Goal: Information Seeking & Learning: Learn about a topic

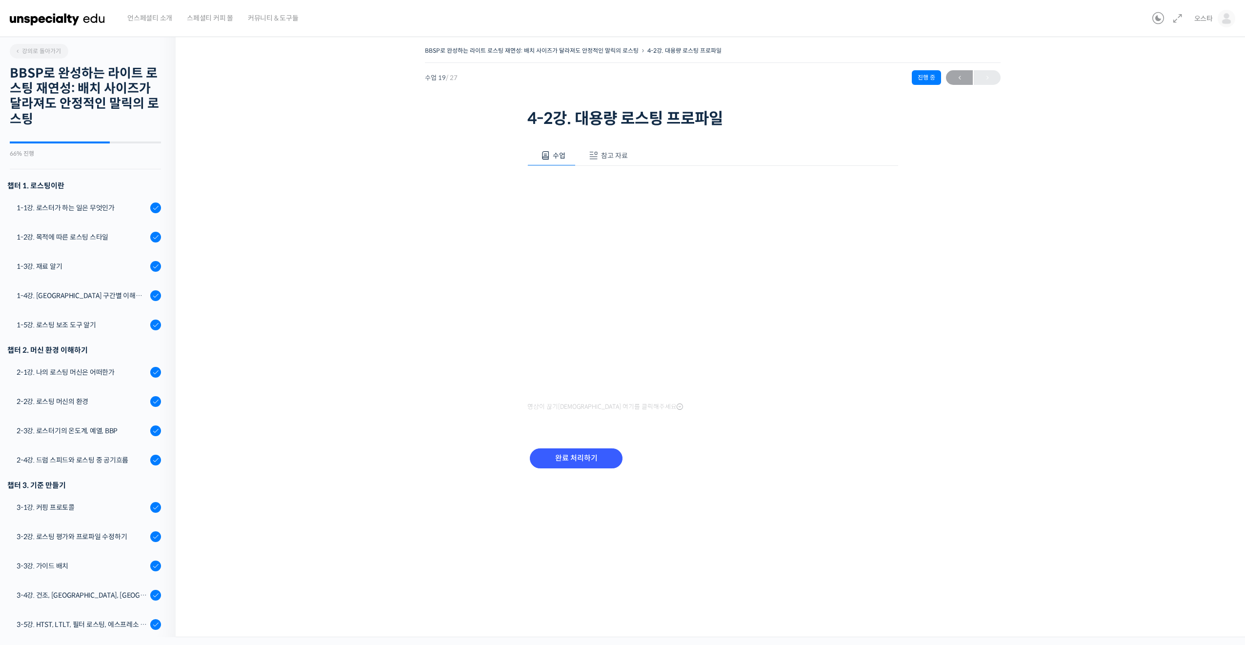
scroll to position [418, 0]
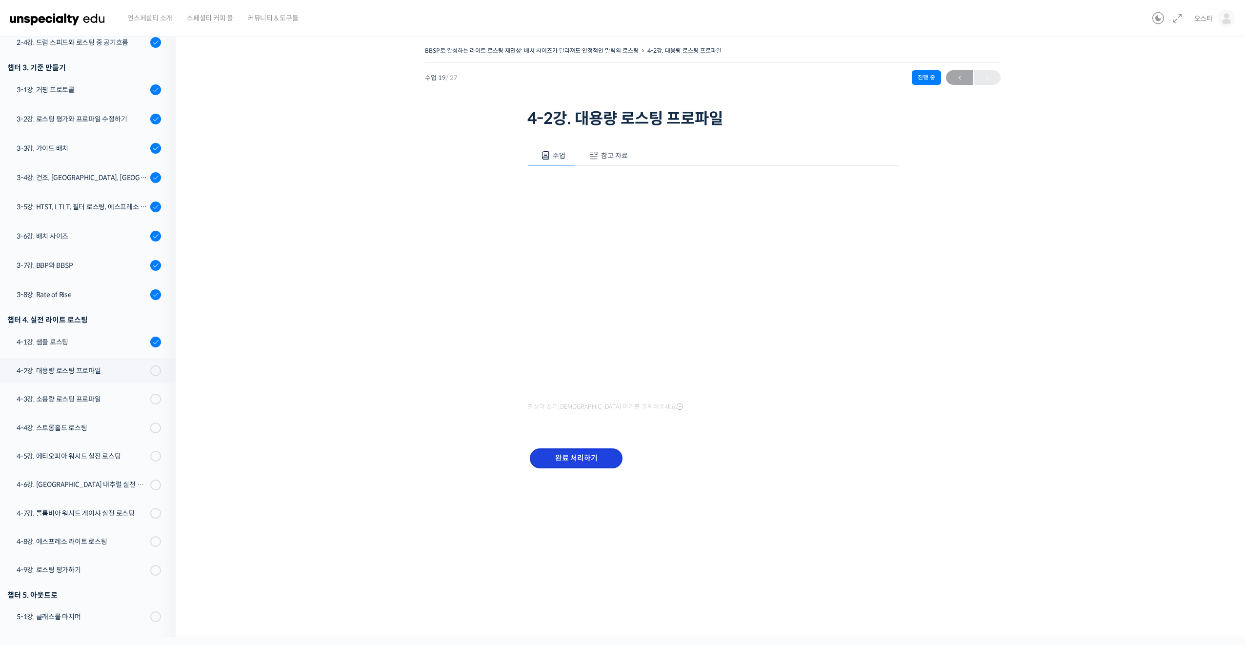
click at [580, 464] on input "완료 처리하기" at bounding box center [576, 458] width 93 height 20
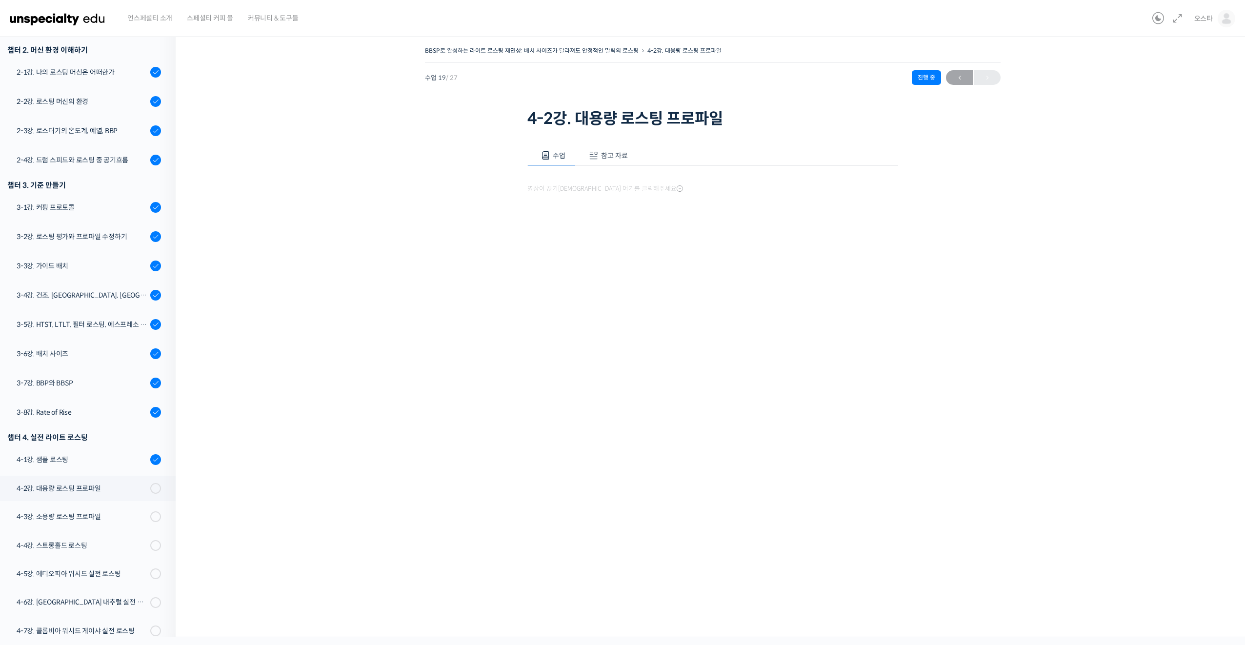
scroll to position [418, 0]
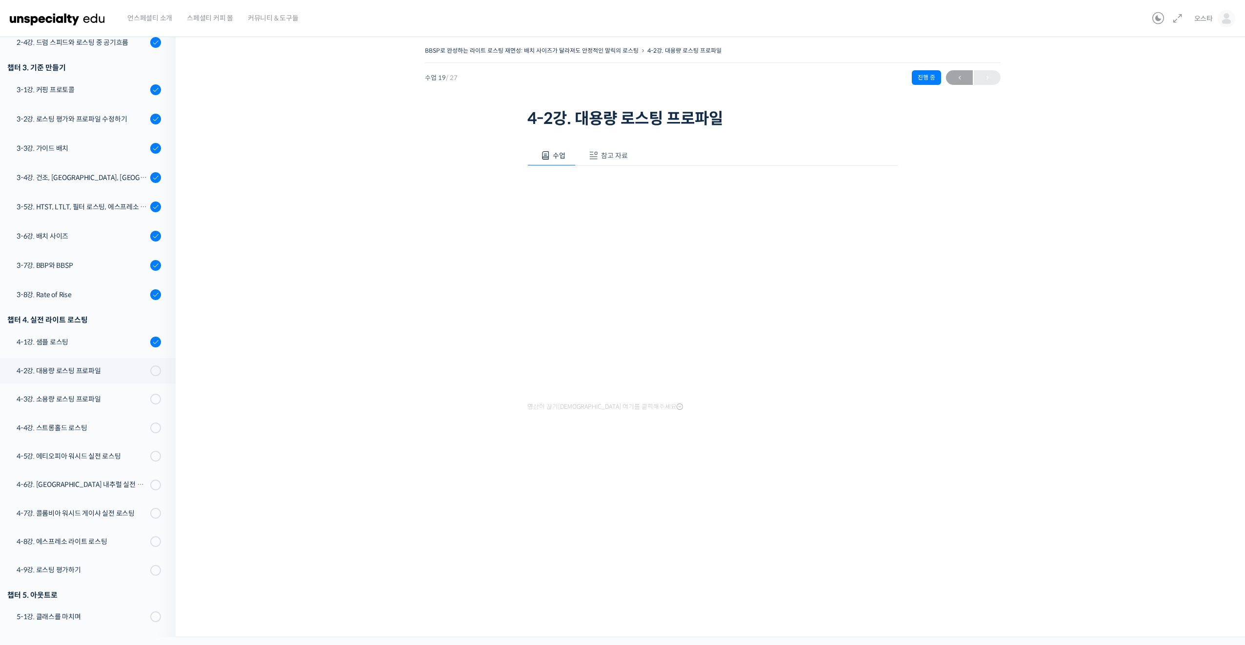
click at [45, 17] on img at bounding box center [58, 18] width 96 height 29
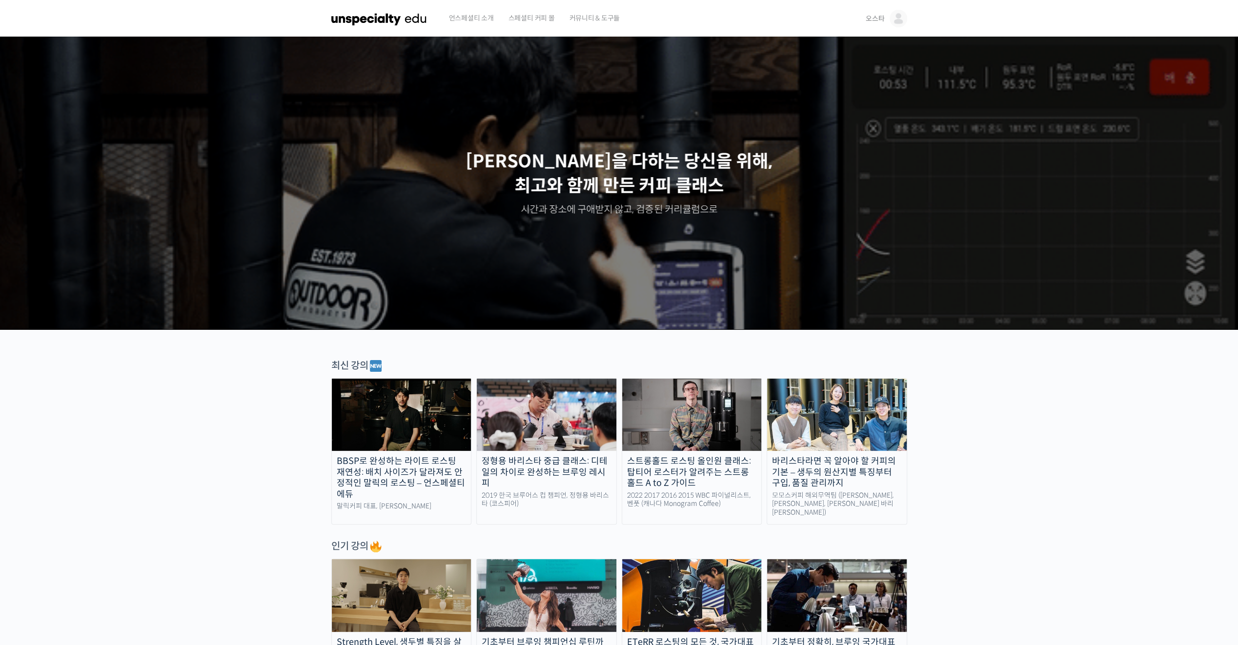
click at [895, 20] on img at bounding box center [899, 19] width 18 height 18
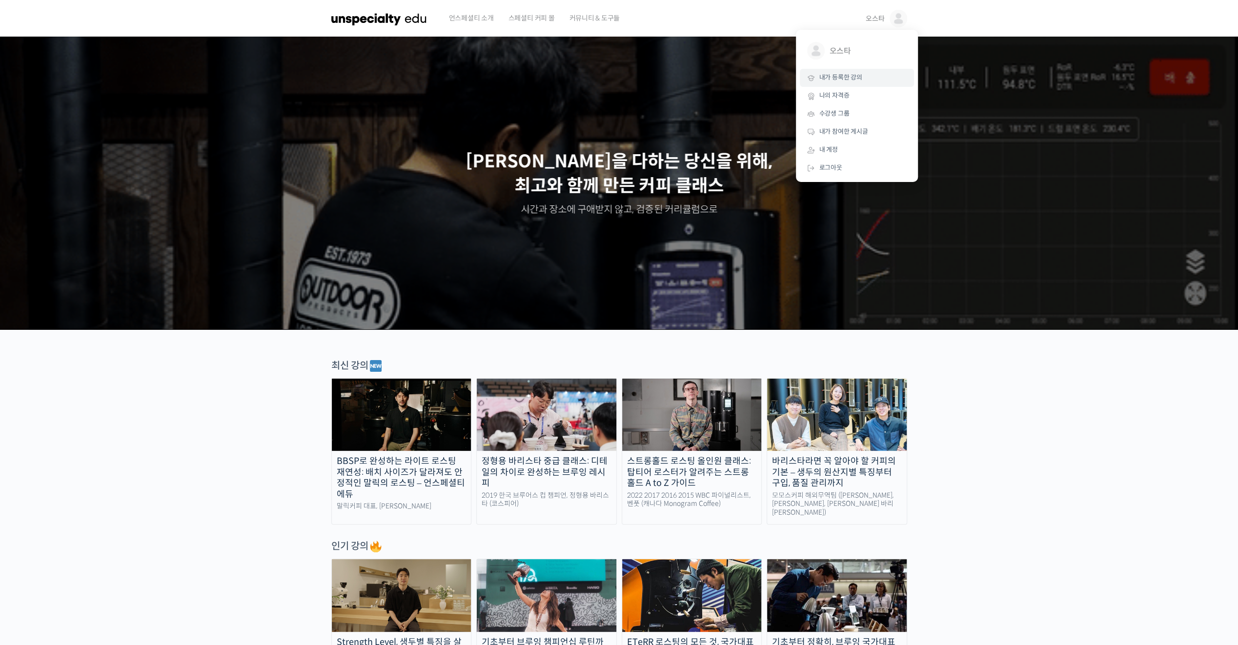
click at [842, 75] on span "내가 등록한 강의" at bounding box center [840, 77] width 43 height 8
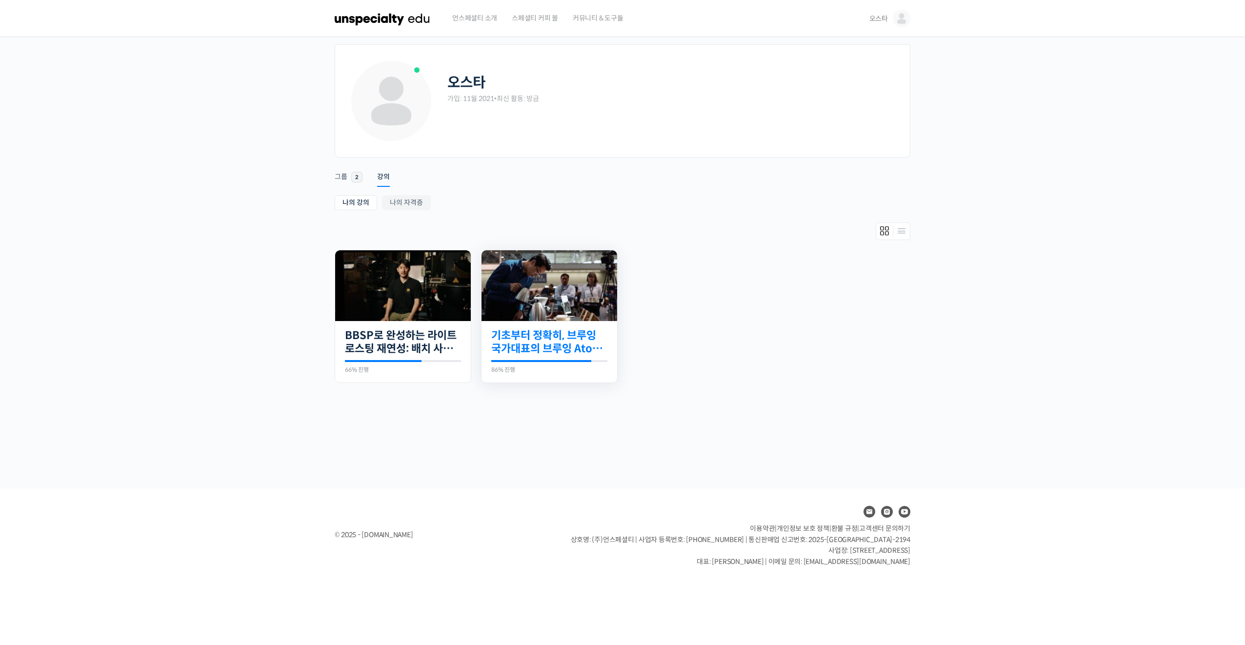
click at [567, 332] on link "기초부터 정확히, 브루잉 국가대표의 브루잉 AtoZ 클래스" at bounding box center [549, 342] width 116 height 27
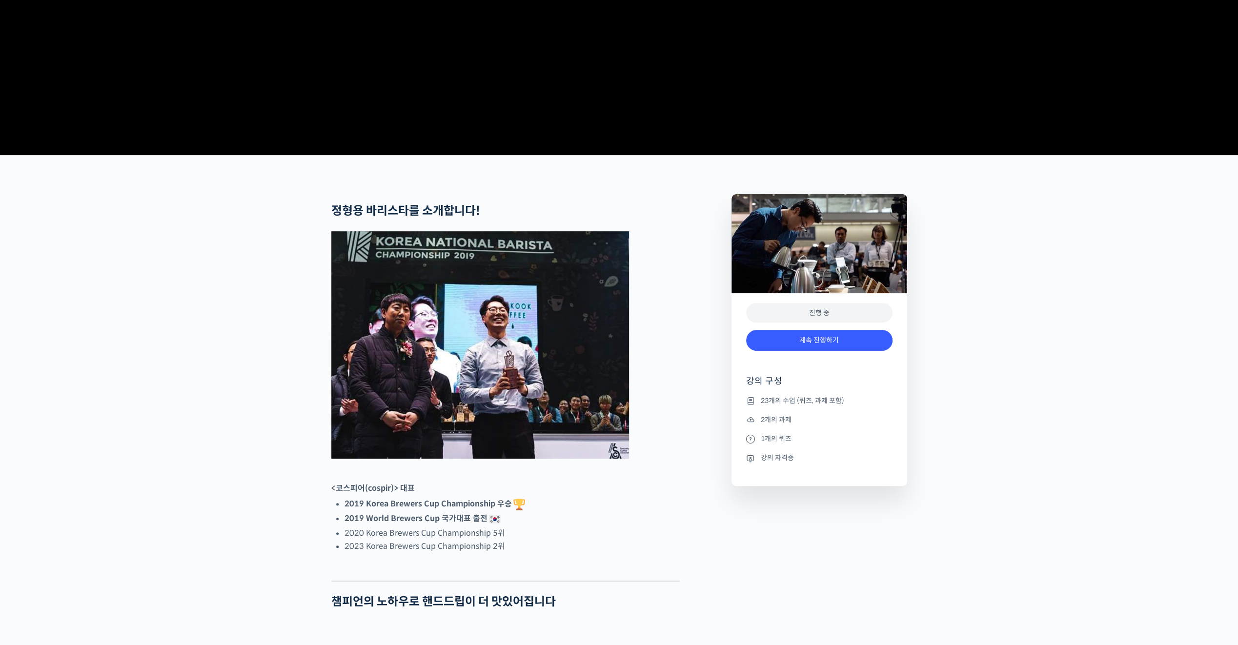
scroll to position [390, 0]
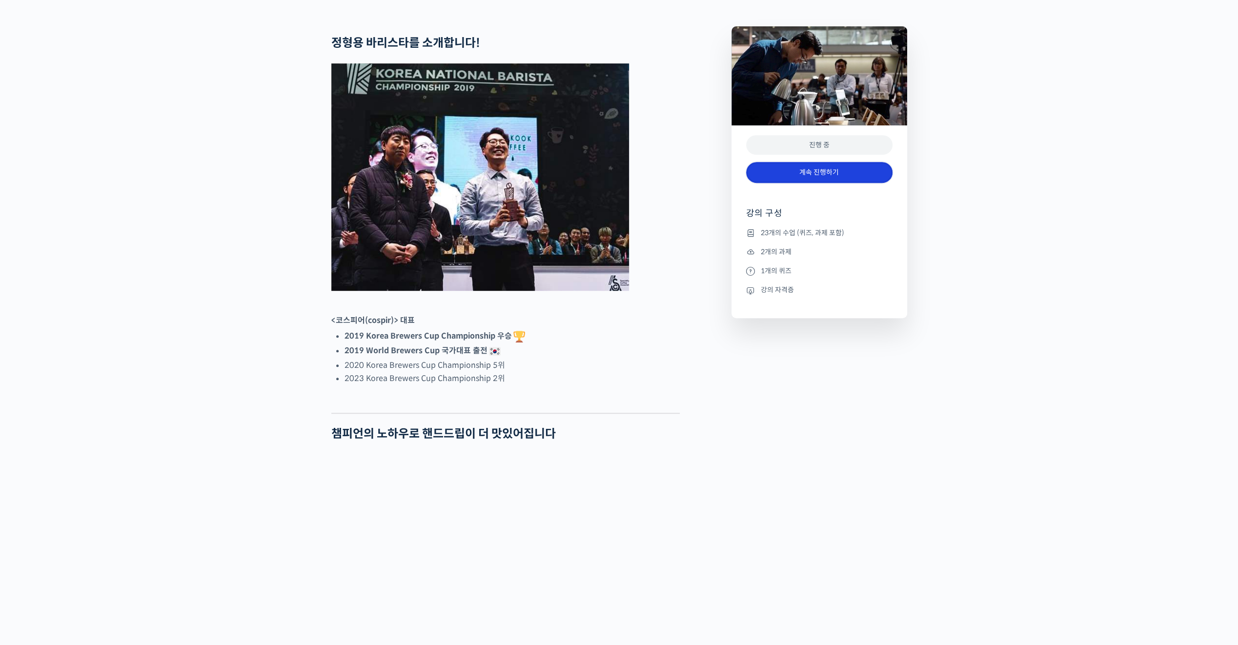
click at [825, 183] on link "계속 진행하기" at bounding box center [819, 172] width 146 height 21
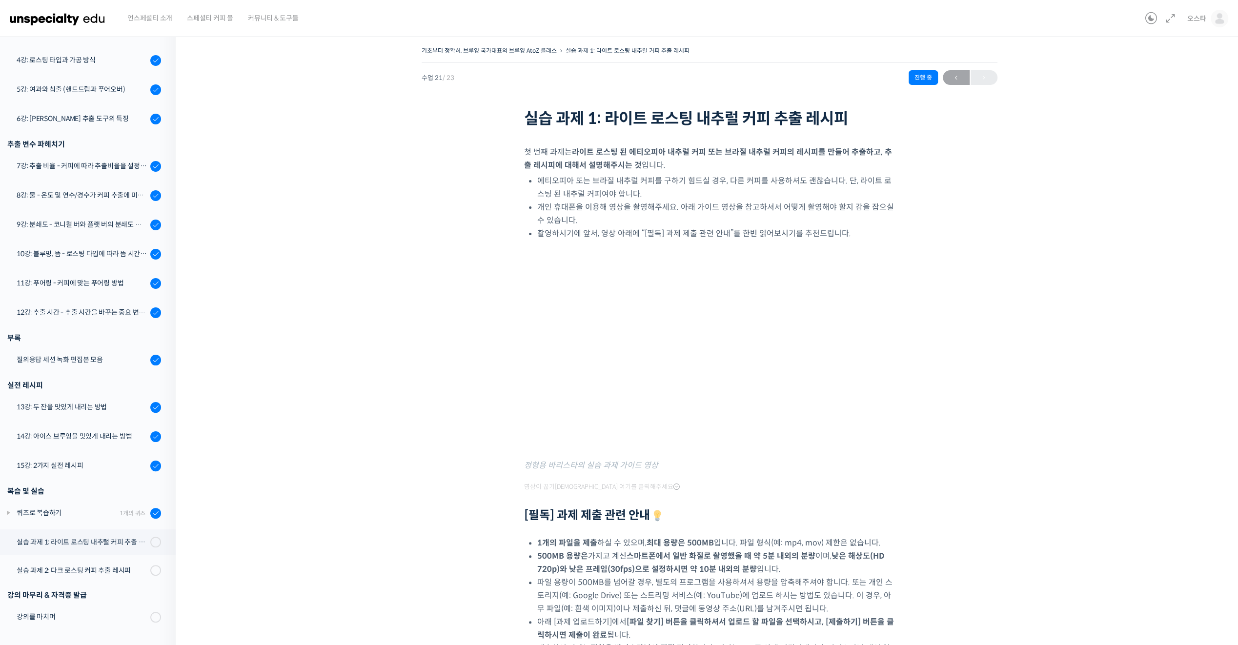
scroll to position [49, 0]
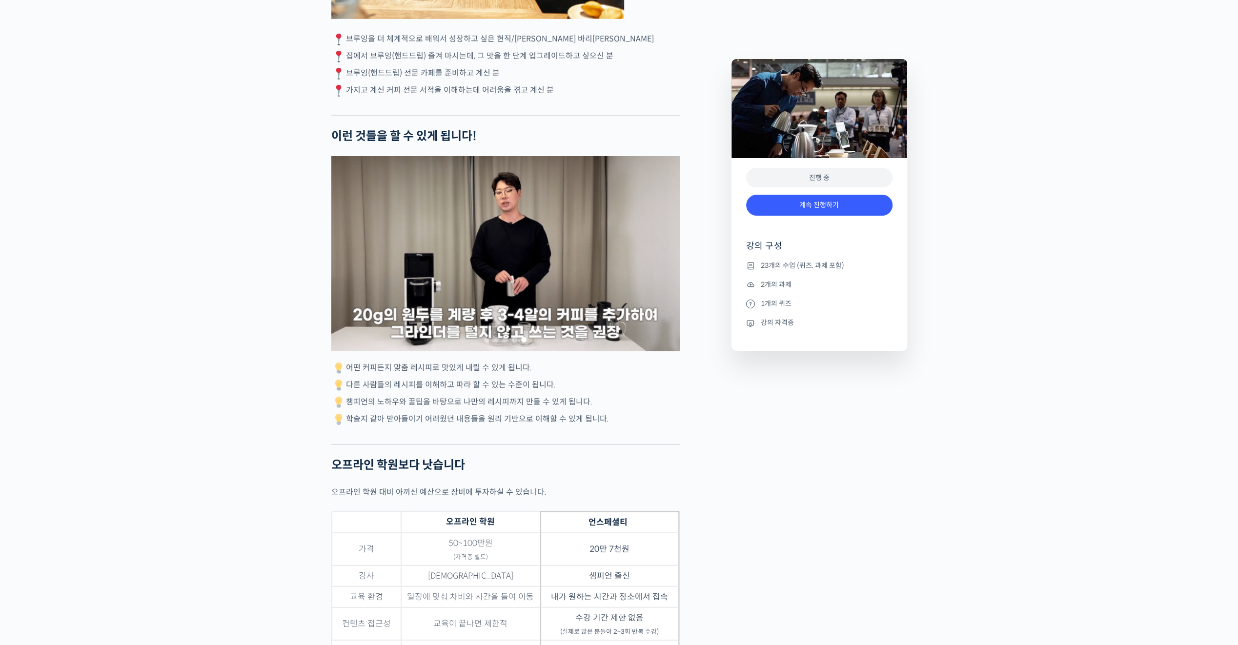
scroll to position [2788, 0]
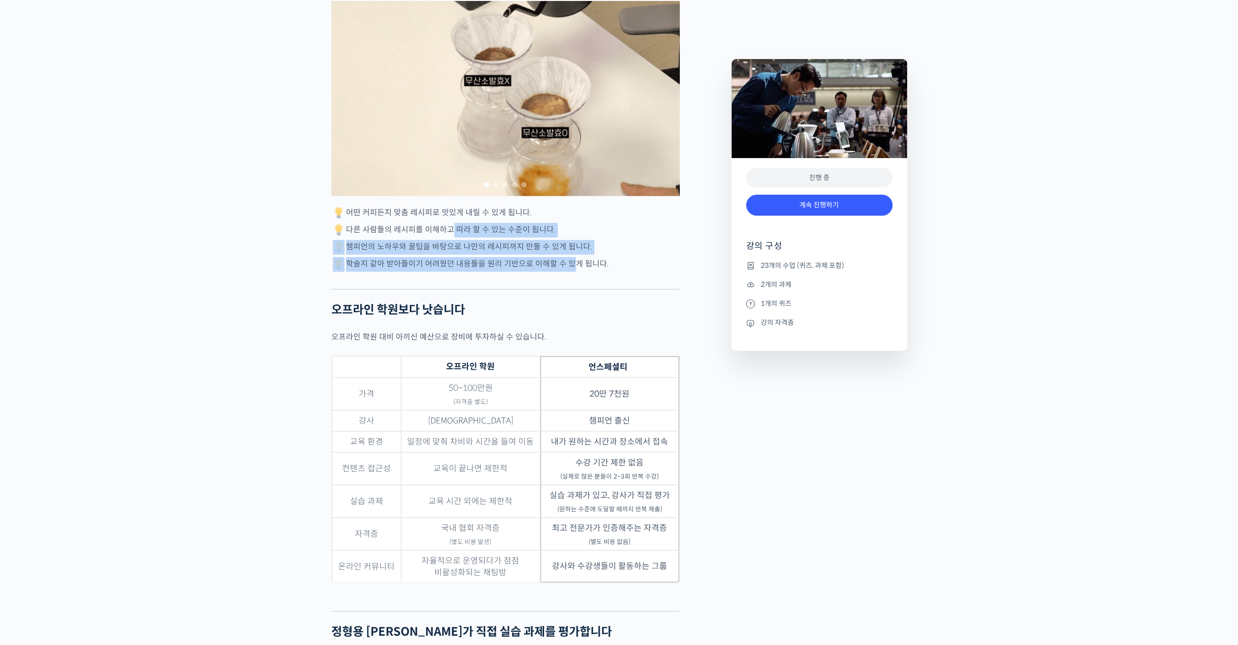
drag, startPoint x: 449, startPoint y: 254, endPoint x: 590, endPoint y: 304, distance: 149.9
click at [583, 301] on div "정형용 바리스타를 소개합니다! <코스피어(cospir)> 대표 2019 Korea Brewers Cup Championship 우승 2019 …" at bounding box center [505, 94] width 348 height 4913
click at [591, 289] on div at bounding box center [505, 281] width 348 height 15
click at [621, 289] on div at bounding box center [505, 281] width 348 height 15
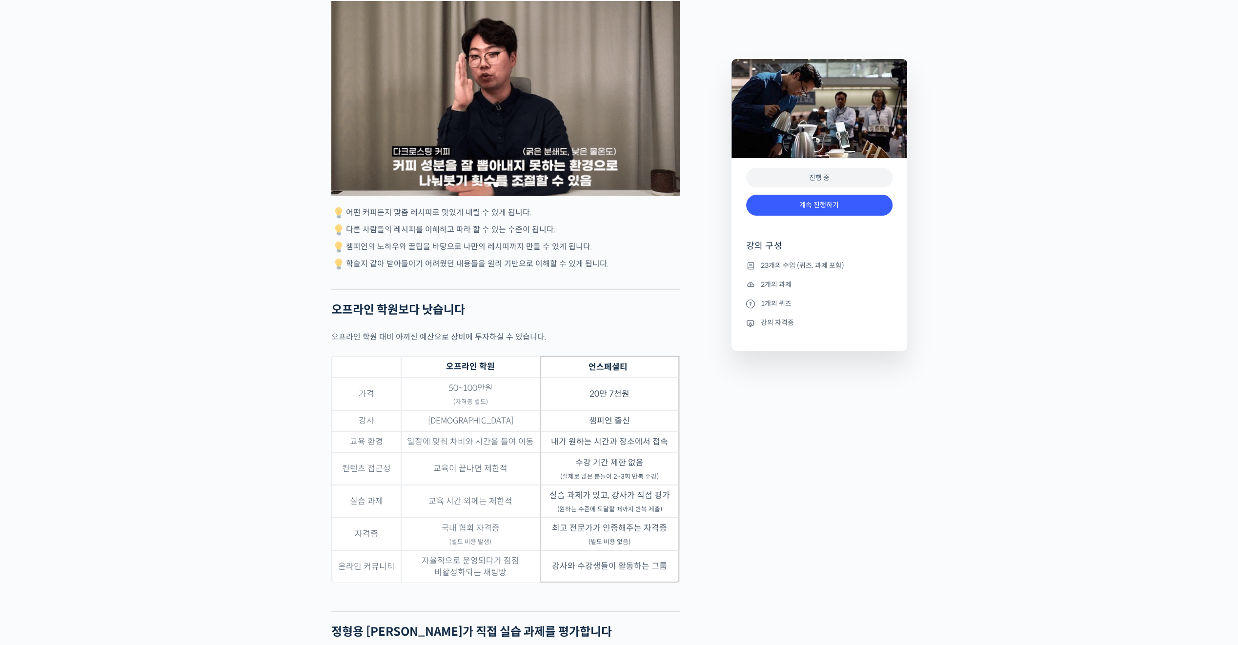
drag, startPoint x: 611, startPoint y: 290, endPoint x: 406, endPoint y: 284, distance: 205.0
click at [406, 272] on p "학술지 같아 받아들이기 어려웠던 내용들을 원리 기반으로 이해할 수 있게 됩니다." at bounding box center [505, 264] width 348 height 15
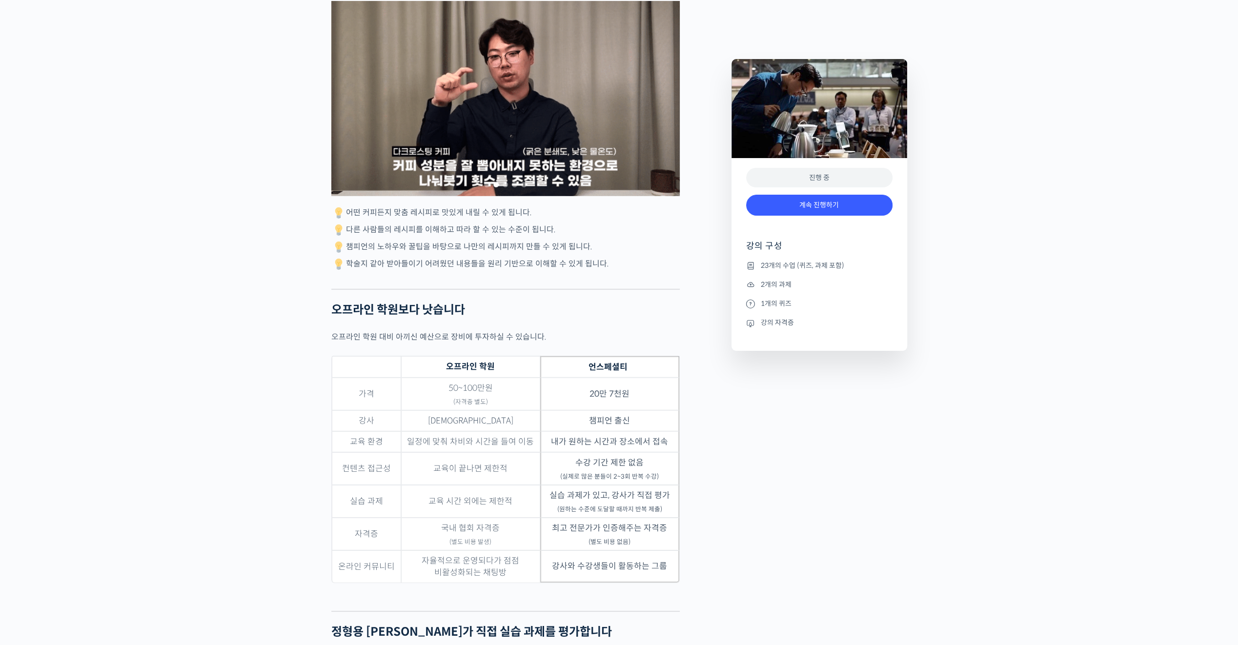
click at [500, 323] on div "정형용 바리스타를 소개합니다! <코스피어(cospir)> 대표 2019 Korea Brewers Cup Championship 우승 2019 …" at bounding box center [505, 94] width 348 height 4913
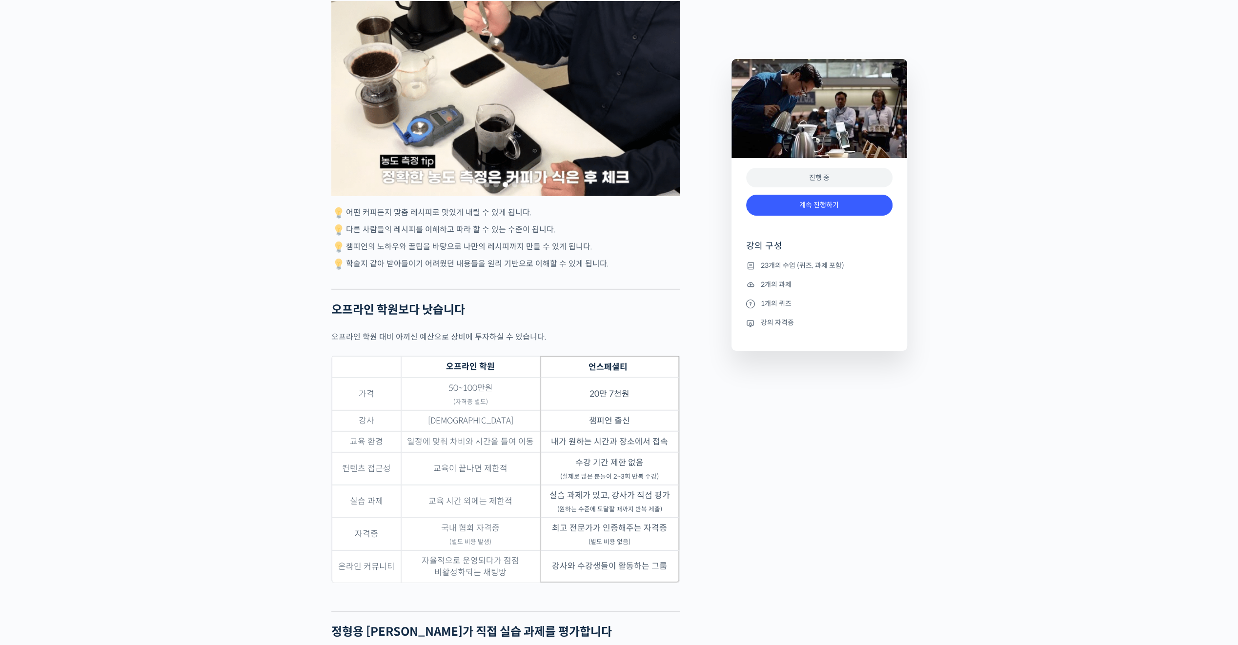
click at [524, 187] on span "Go to slide 5" at bounding box center [523, 184] width 5 height 5
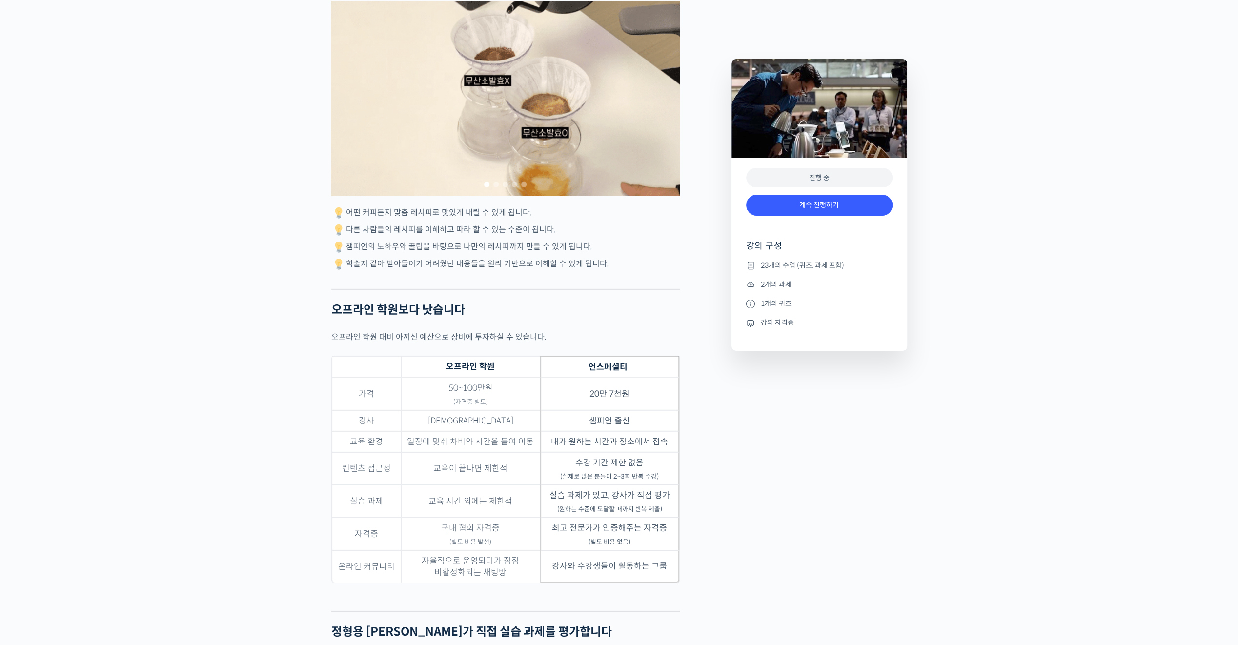
click at [513, 187] on span "Go to slide 4" at bounding box center [514, 184] width 5 height 5
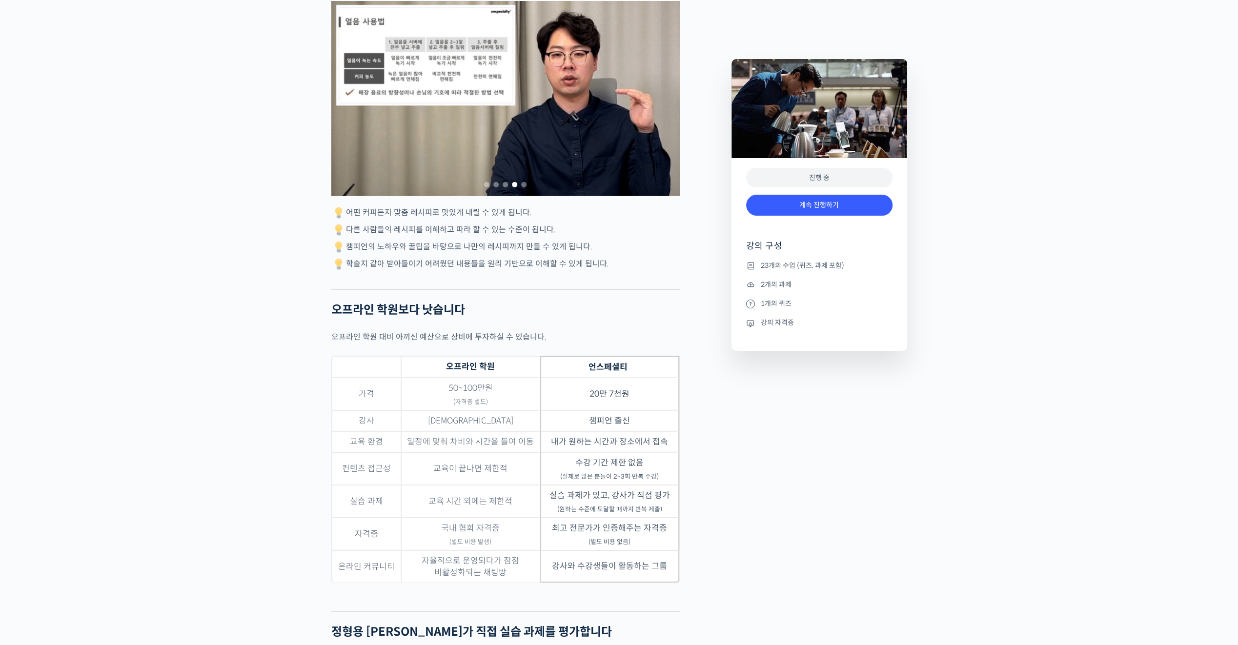
click at [526, 187] on span "Go to slide 5" at bounding box center [523, 184] width 5 height 5
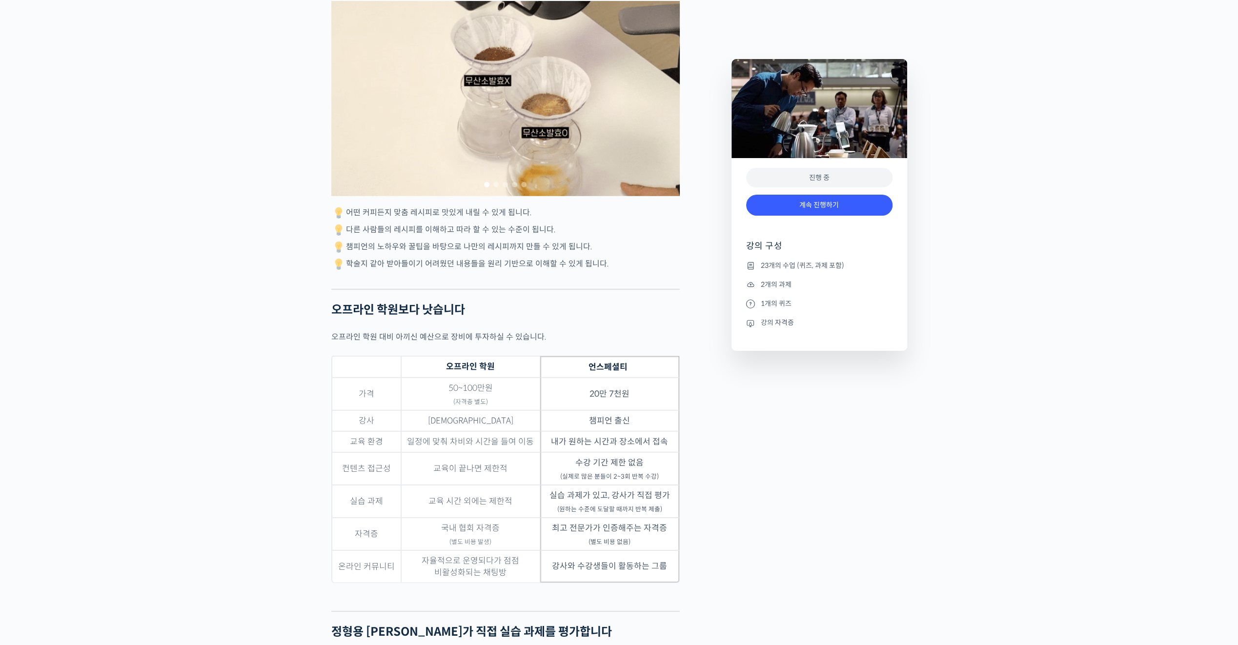
click at [513, 187] on span "Go to slide 4" at bounding box center [514, 184] width 5 height 5
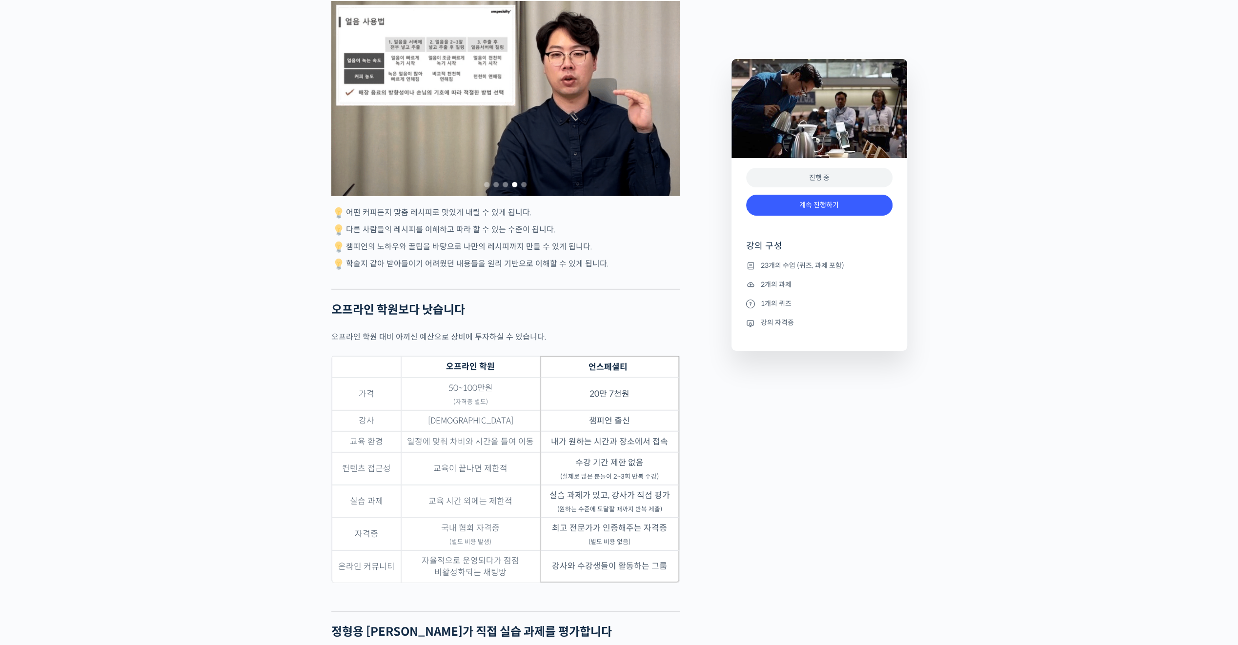
click at [522, 187] on span "Go to slide 5" at bounding box center [523, 184] width 5 height 5
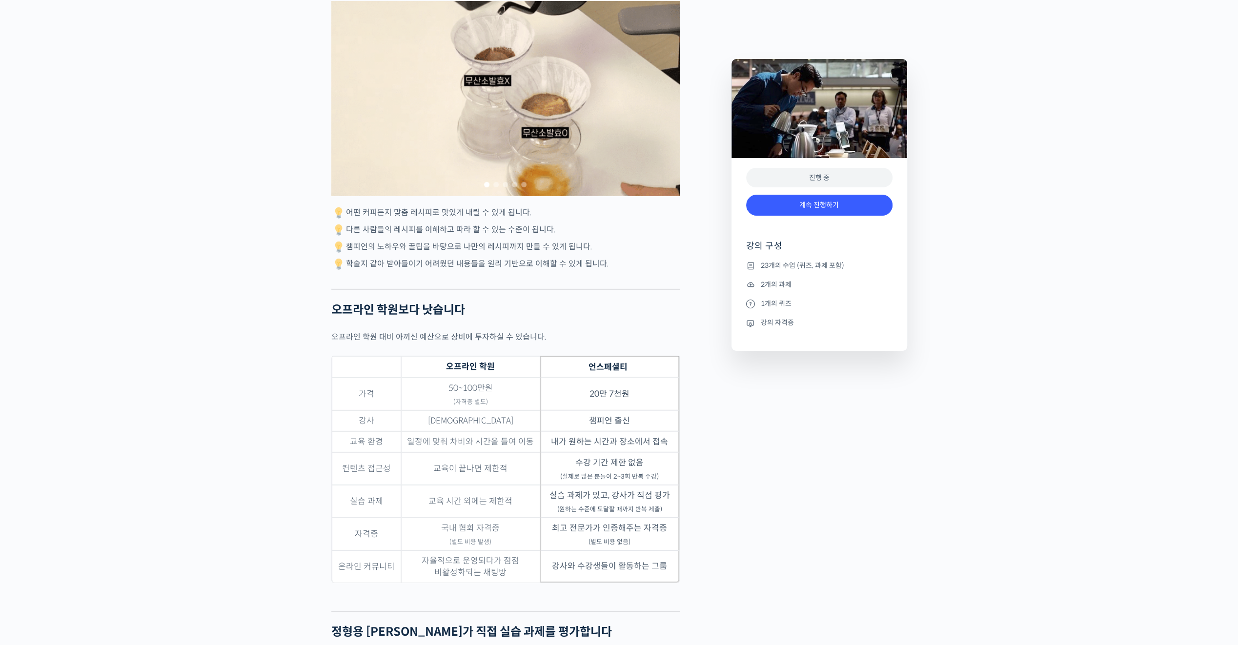
click at [523, 187] on span "Go to slide 5" at bounding box center [523, 184] width 5 height 5
click at [515, 187] on span "Go to slide 4" at bounding box center [514, 184] width 5 height 5
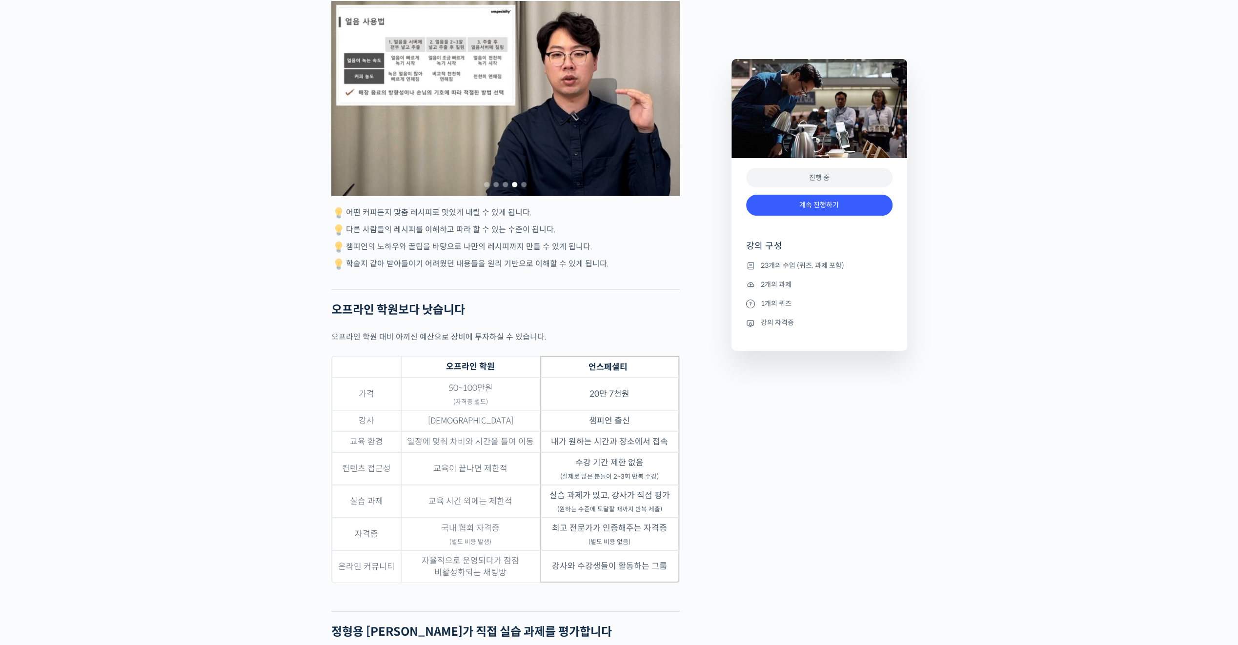
click at [524, 187] on span "Go to slide 5" at bounding box center [523, 184] width 5 height 5
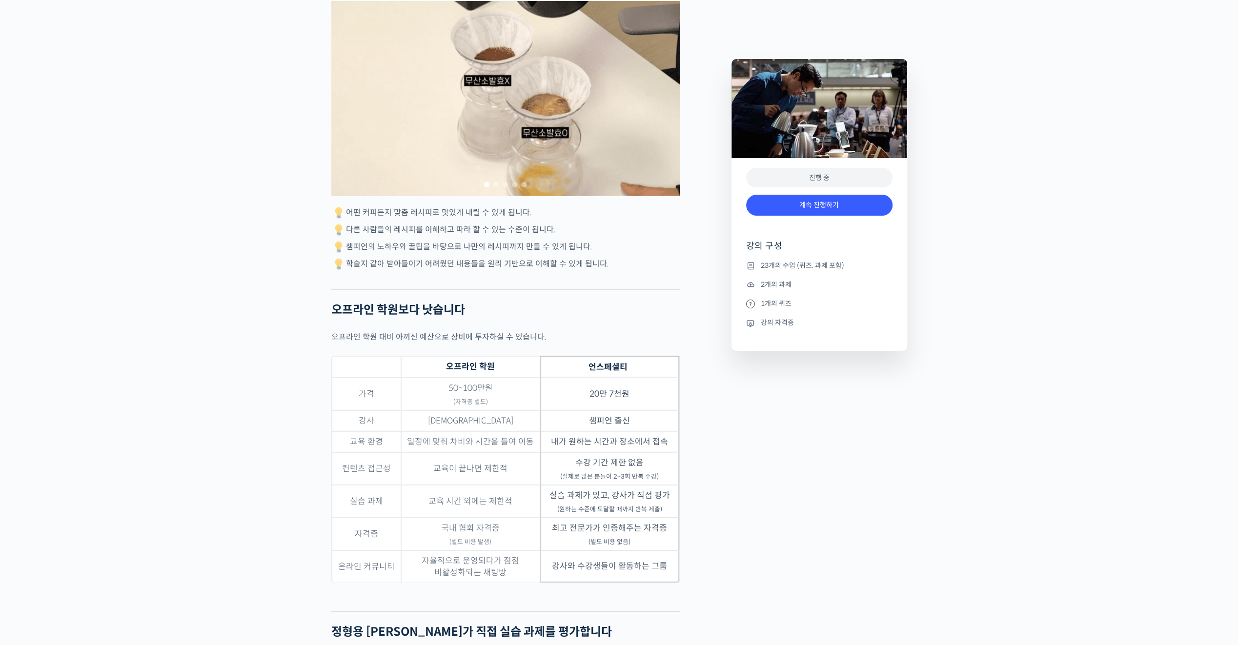
click at [516, 187] on span "Go to slide 4" at bounding box center [514, 184] width 5 height 5
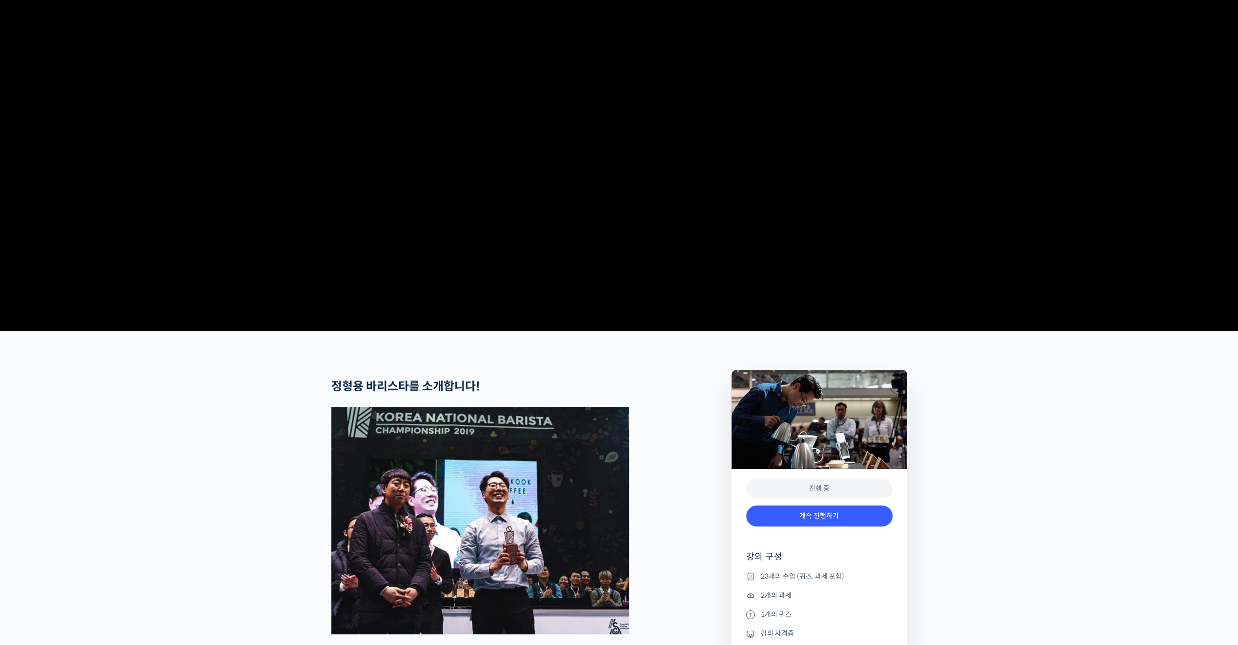
scroll to position [0, 0]
